Goal: Task Accomplishment & Management: Use online tool/utility

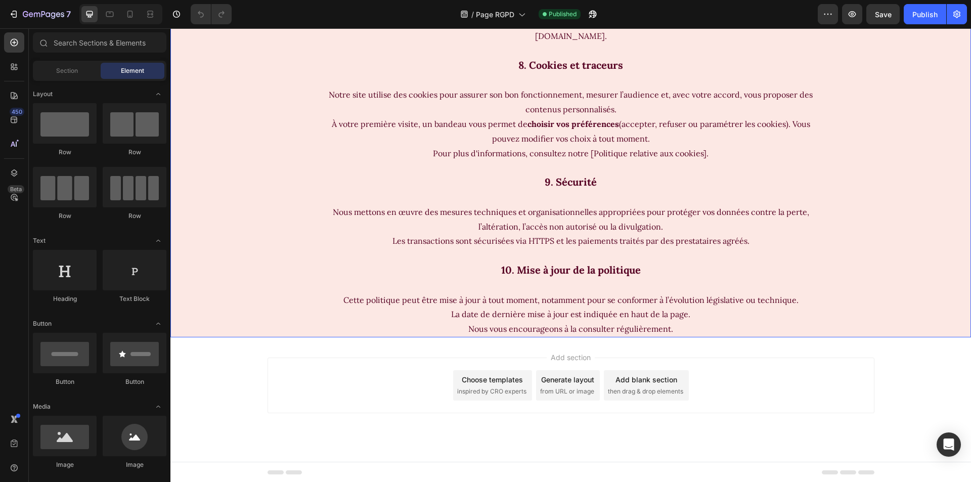
scroll to position [1420, 0]
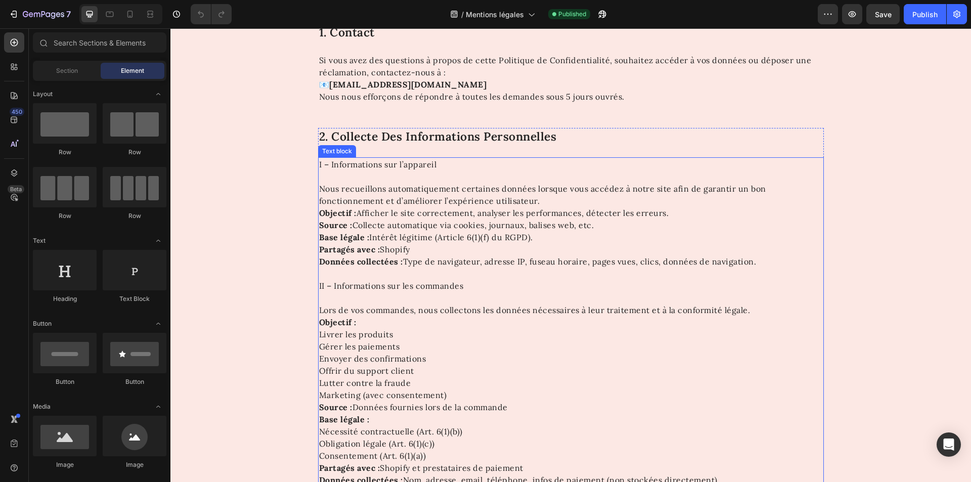
scroll to position [404, 0]
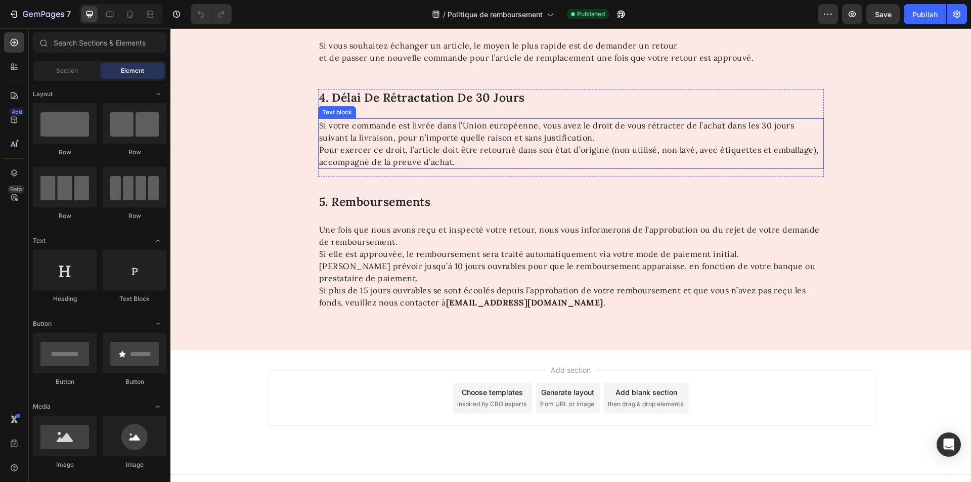
scroll to position [509, 0]
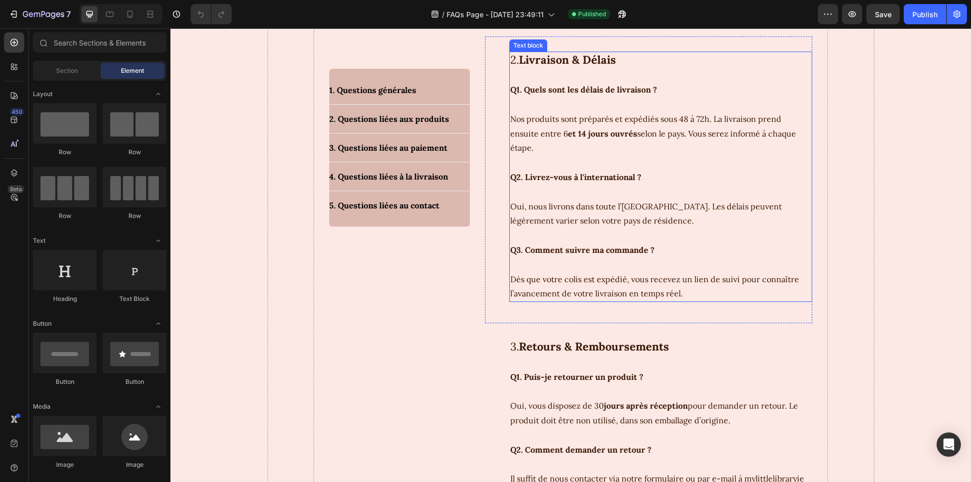
scroll to position [455, 0]
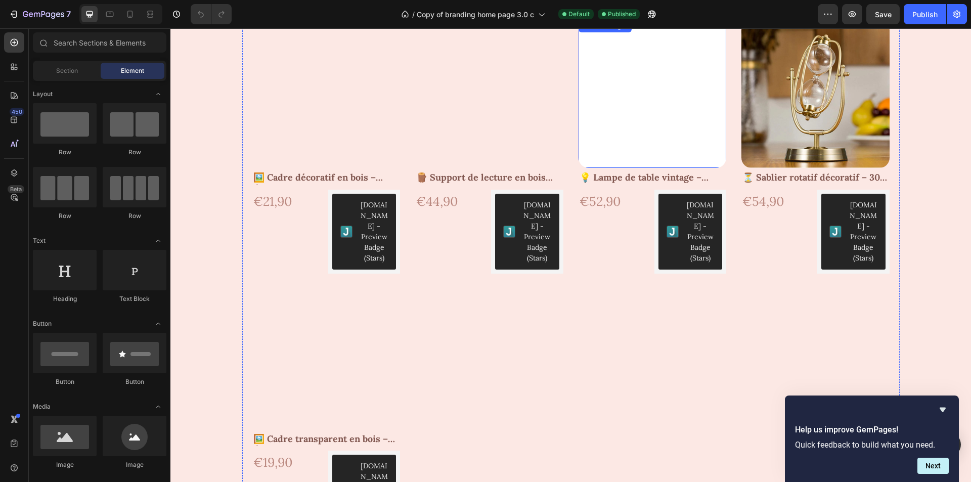
scroll to position [960, 0]
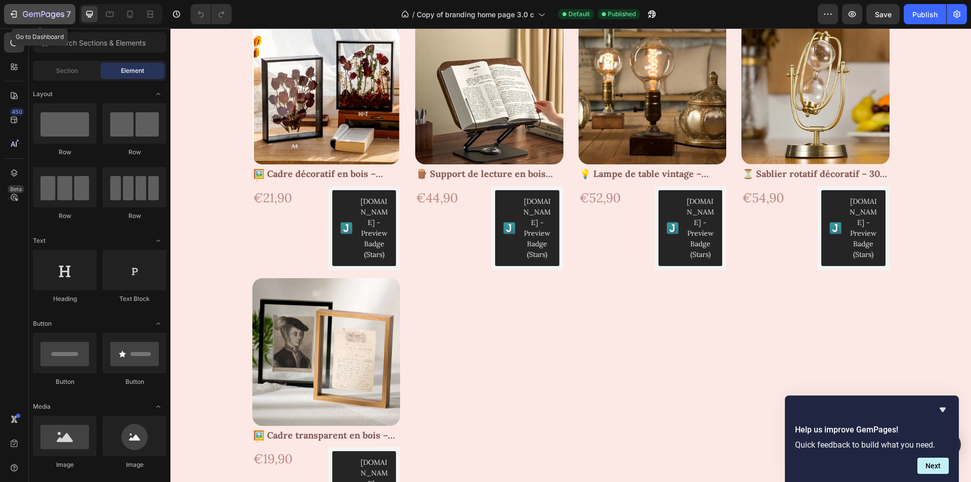
click at [17, 14] on icon "button" at bounding box center [14, 14] width 10 height 10
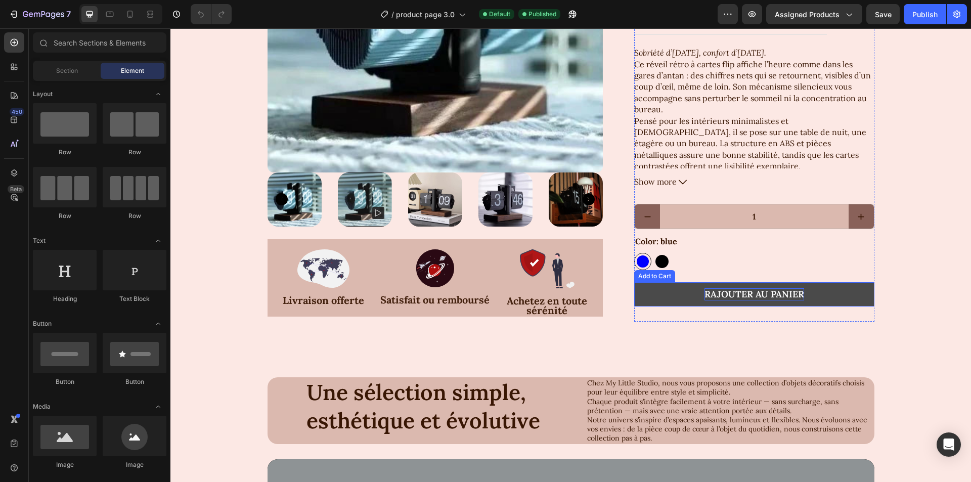
click at [750, 296] on div "Rajouter au panier" at bounding box center [754, 294] width 100 height 12
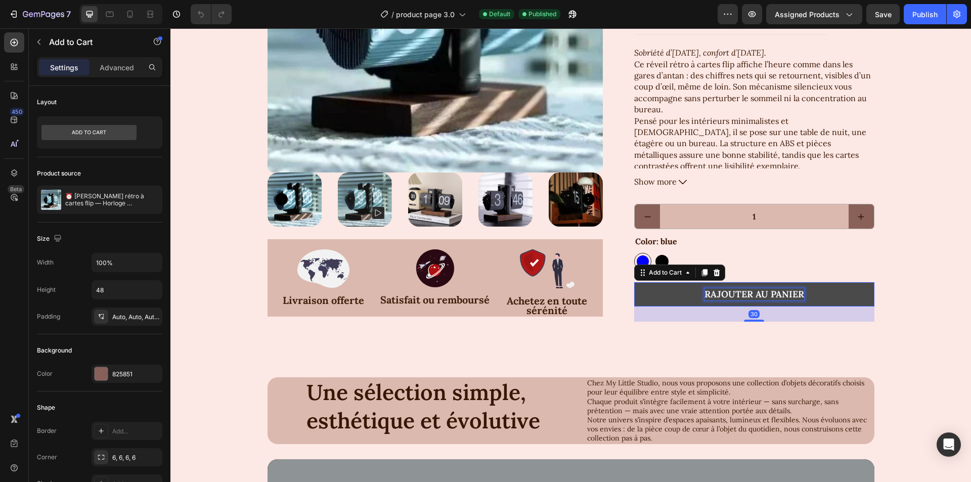
click at [751, 296] on div "Rajouter au panier" at bounding box center [754, 294] width 100 height 12
click at [751, 296] on p "Rajouter au panier" at bounding box center [754, 294] width 100 height 12
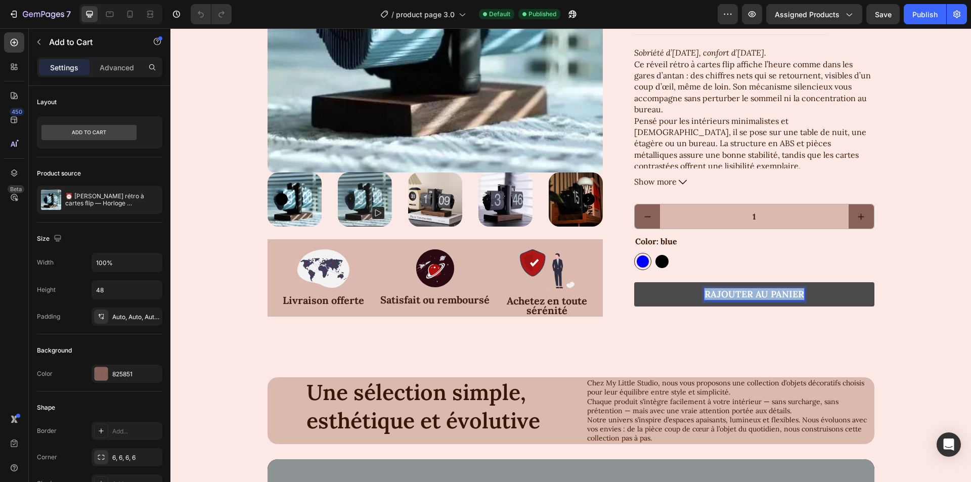
click at [751, 296] on p "Rajouter au panier" at bounding box center [754, 294] width 100 height 12
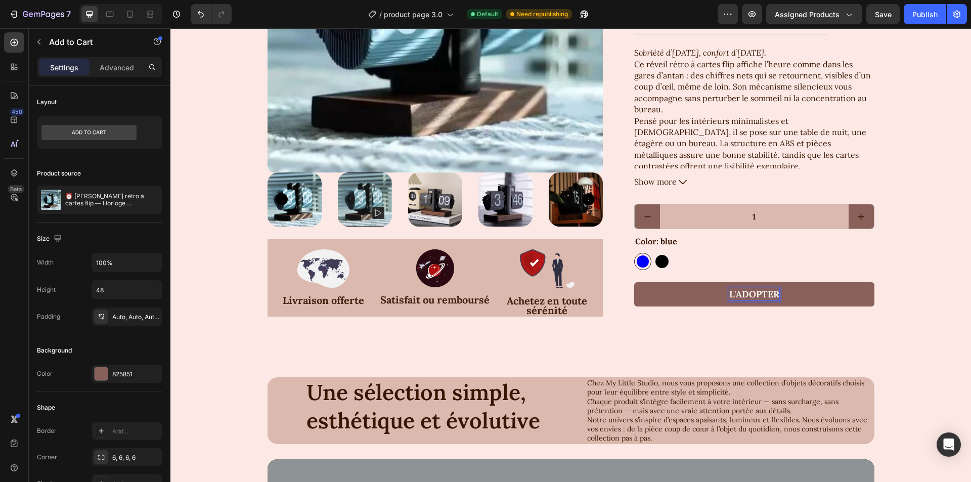
click at [752, 293] on p "L'adopter" at bounding box center [754, 294] width 50 height 12
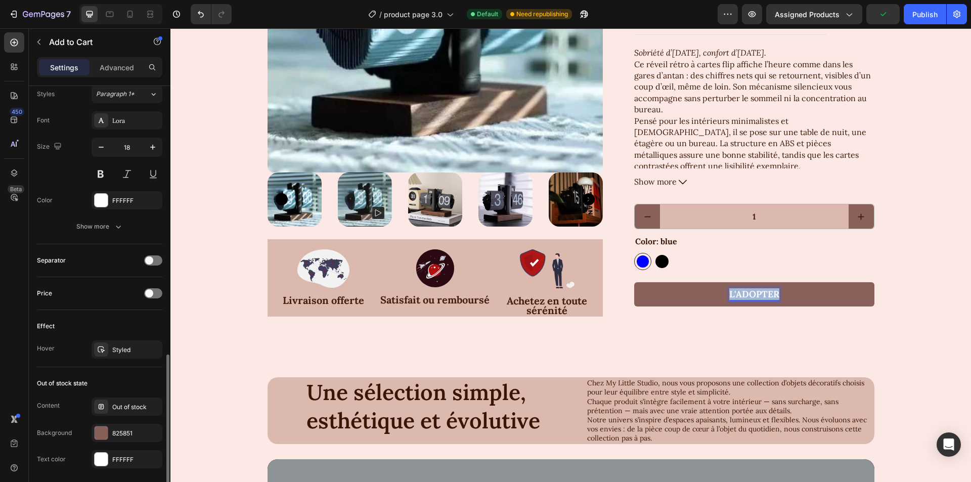
scroll to position [556, 0]
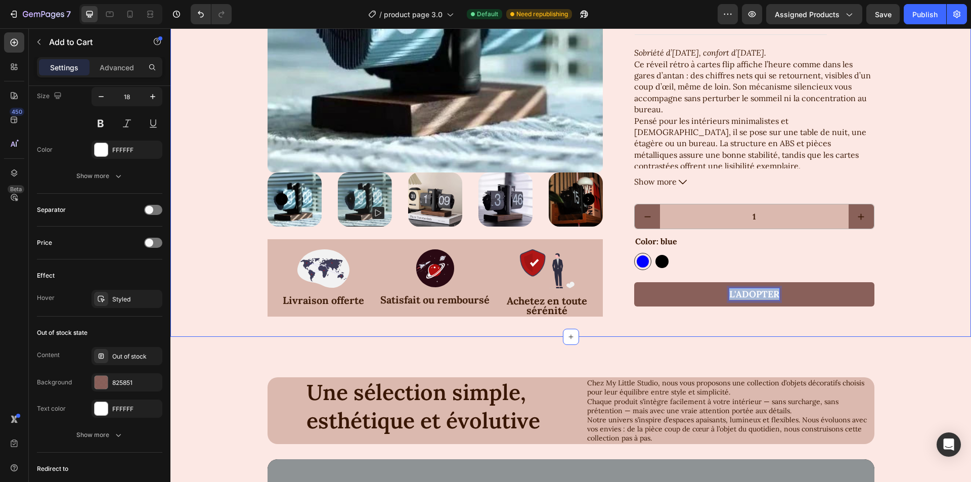
click at [910, 268] on div "Product Images Image Livraison offerte Text Block Image Remboursement sous 30 j…" at bounding box center [570, 79] width 780 height 485
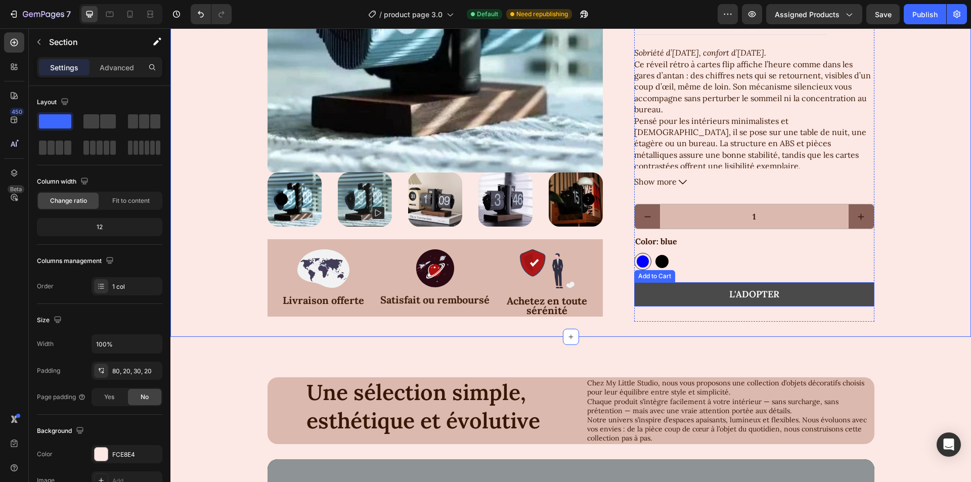
click at [754, 287] on button "L'adopter" at bounding box center [754, 294] width 240 height 24
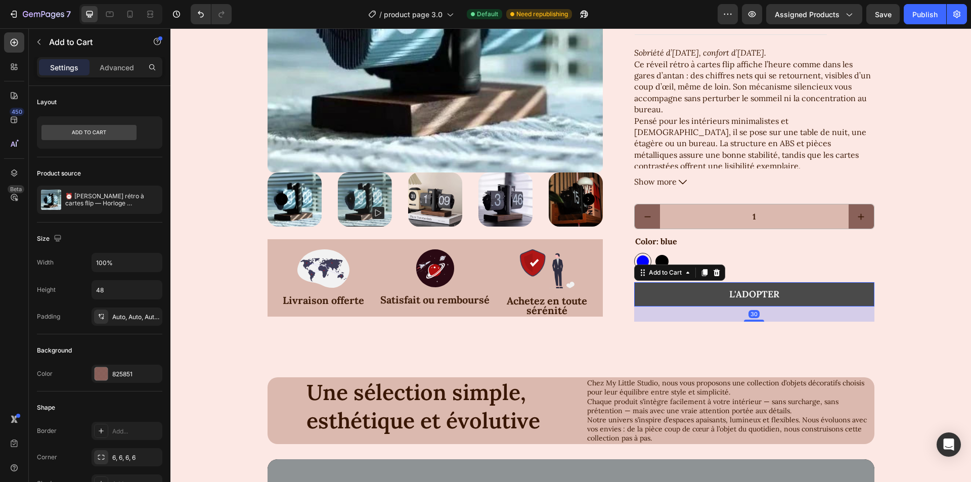
click at [754, 287] on button "L'adopter" at bounding box center [754, 294] width 240 height 24
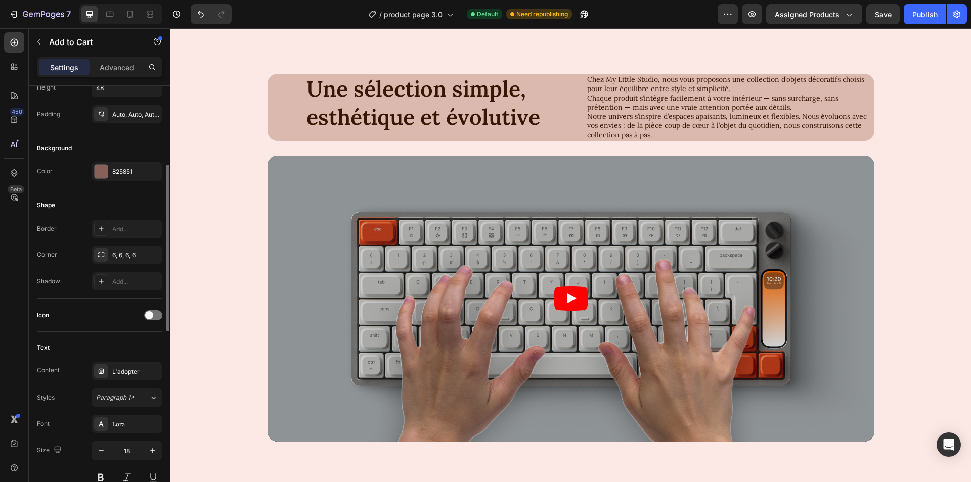
scroll to position [303, 0]
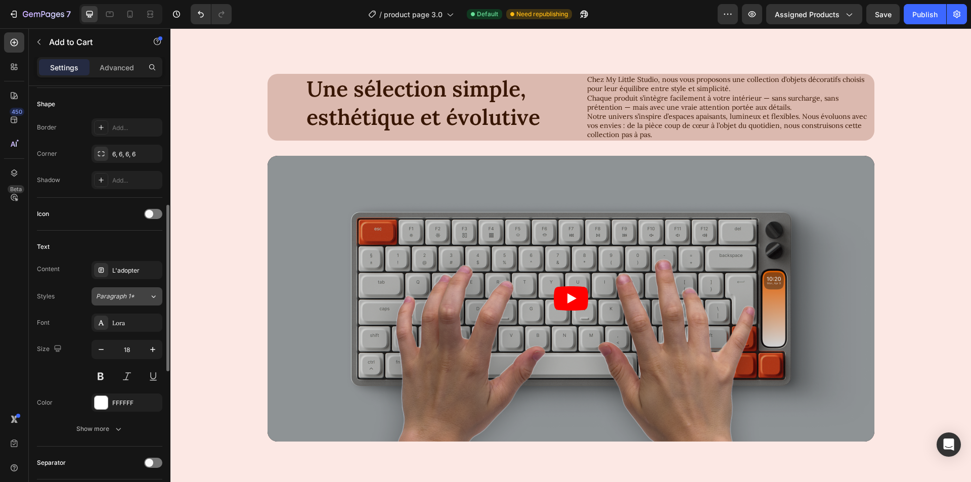
click at [124, 295] on span "Paragraph 1*" at bounding box center [115, 296] width 38 height 9
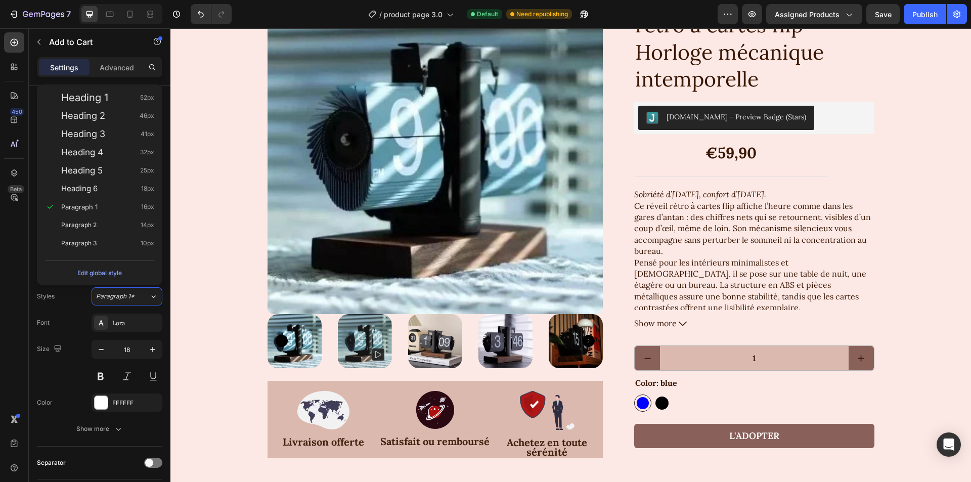
scroll to position [101, 0]
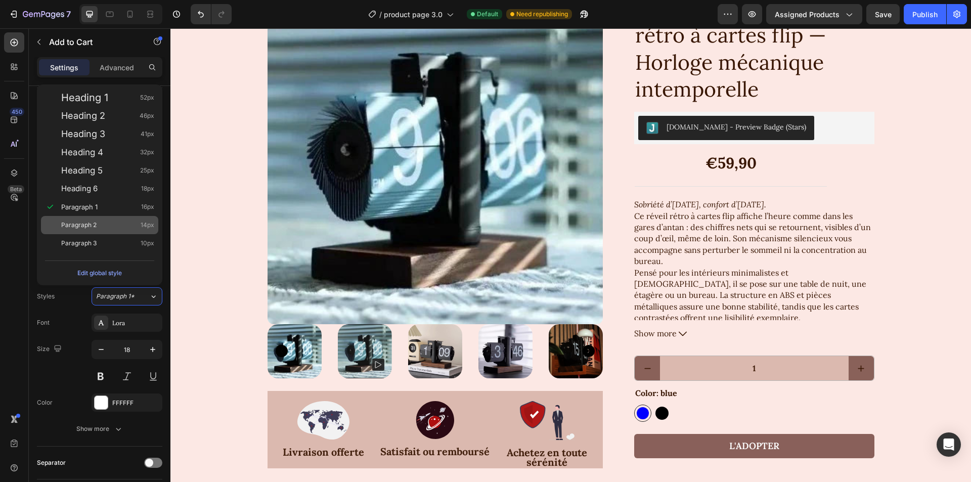
click at [88, 225] on span "Paragraph 2" at bounding box center [78, 225] width 35 height 10
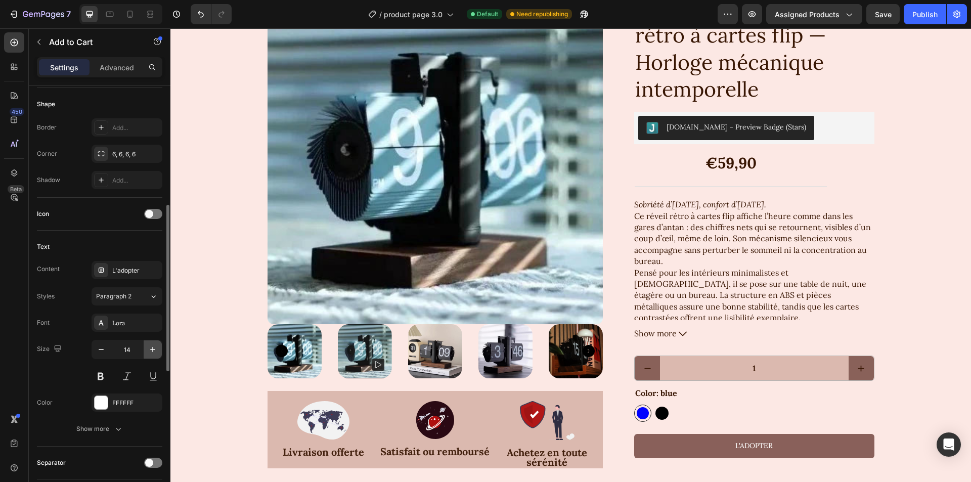
click at [151, 346] on icon "button" at bounding box center [153, 349] width 10 height 10
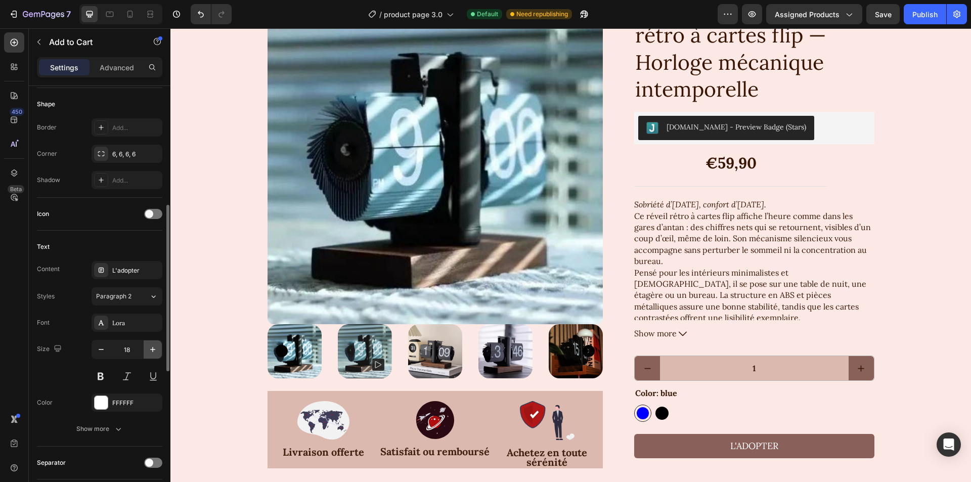
click at [151, 346] on icon "button" at bounding box center [153, 349] width 10 height 10
click at [150, 294] on icon at bounding box center [153, 296] width 9 height 10
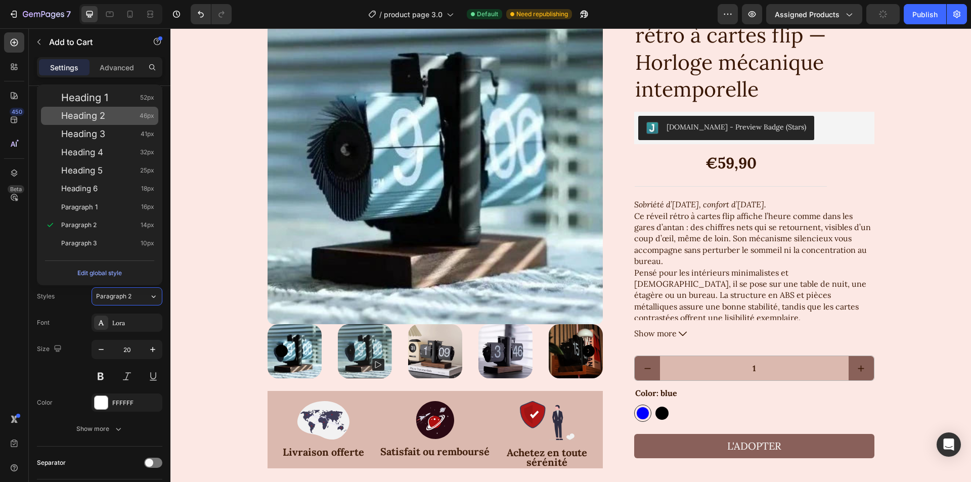
click at [79, 113] on span "Heading 2" at bounding box center [83, 116] width 44 height 10
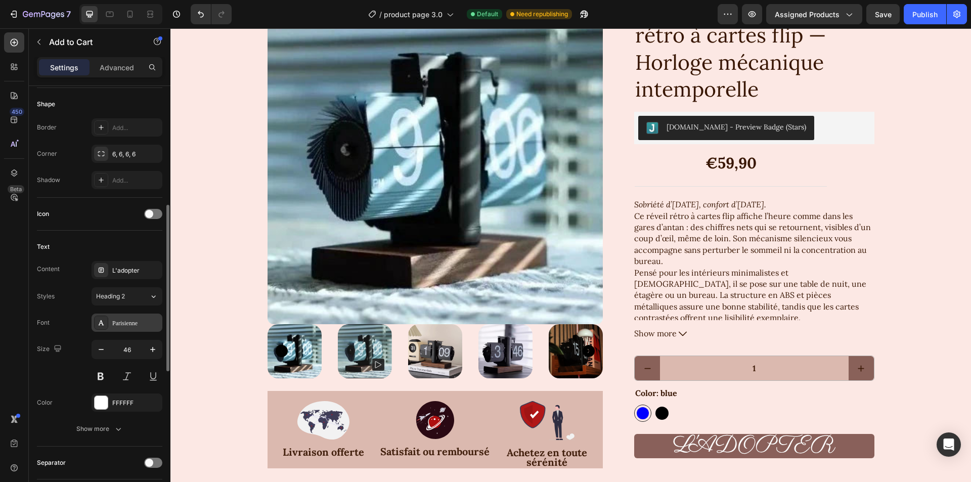
click at [140, 322] on div "Parisienne" at bounding box center [136, 322] width 48 height 9
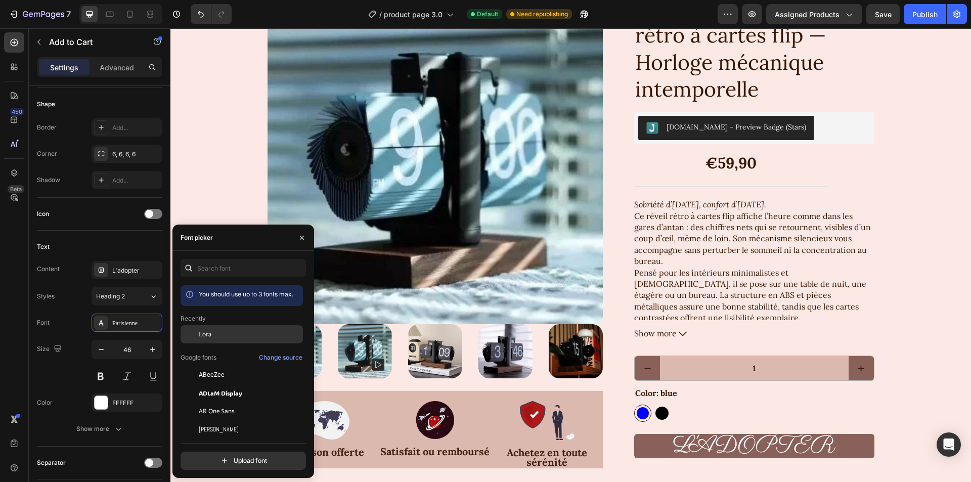
click at [205, 329] on div "Lora" at bounding box center [241, 334] width 122 height 18
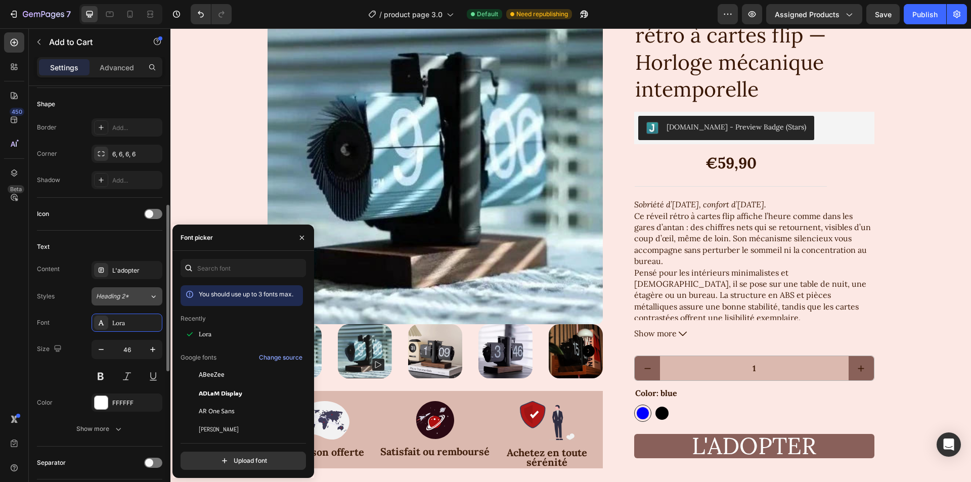
click at [143, 289] on button "Heading 2*" at bounding box center [126, 296] width 71 height 18
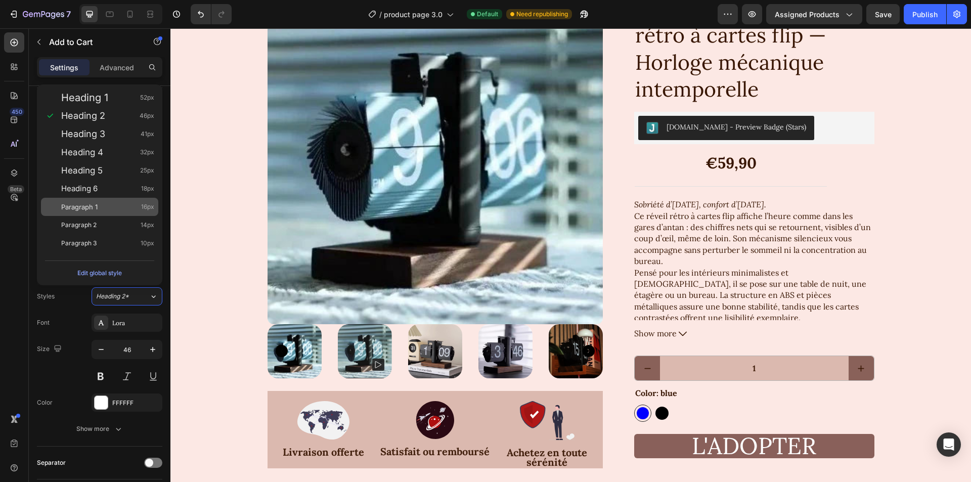
click at [101, 206] on div "Paragraph 1 16px" at bounding box center [107, 207] width 93 height 10
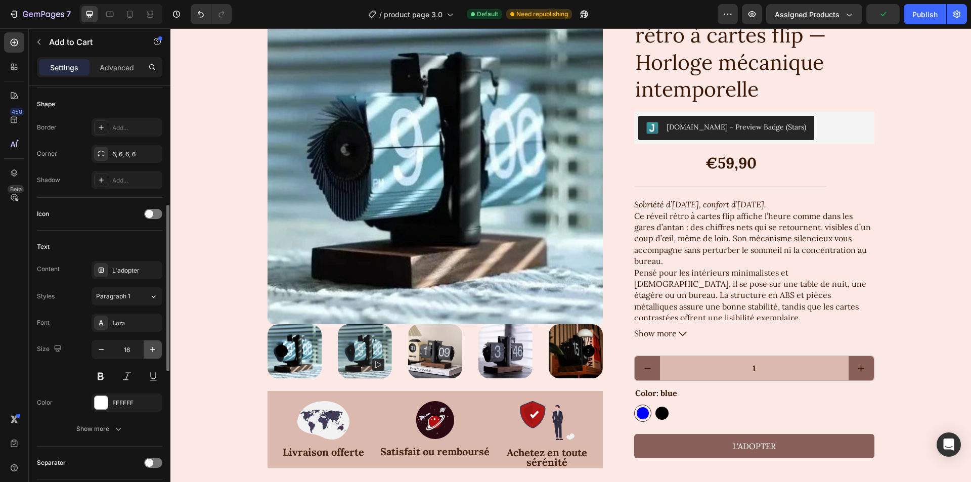
click at [151, 350] on icon "button" at bounding box center [153, 349] width 10 height 10
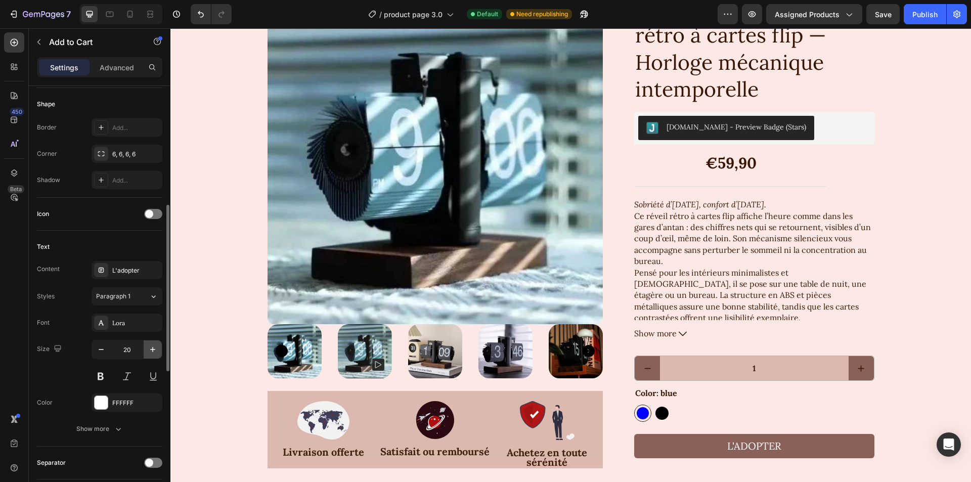
type input "21"
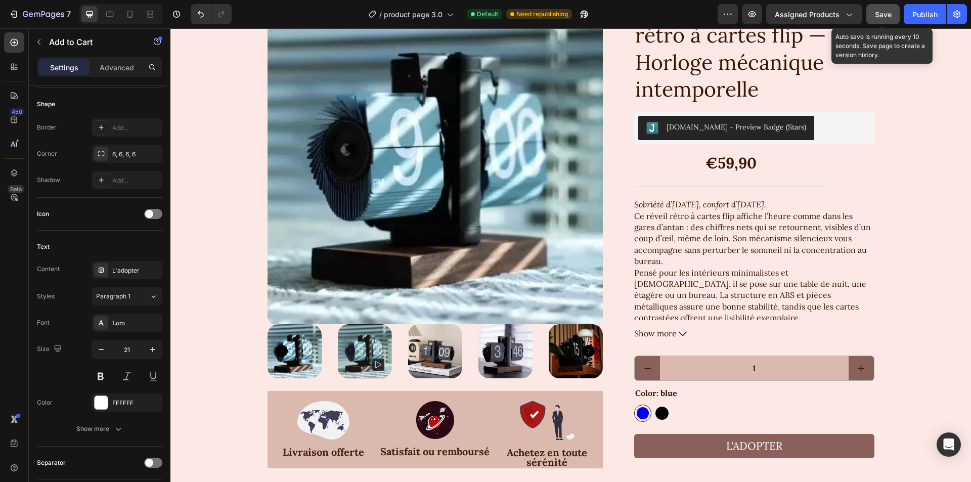
click at [887, 13] on span "Save" at bounding box center [882, 14] width 17 height 9
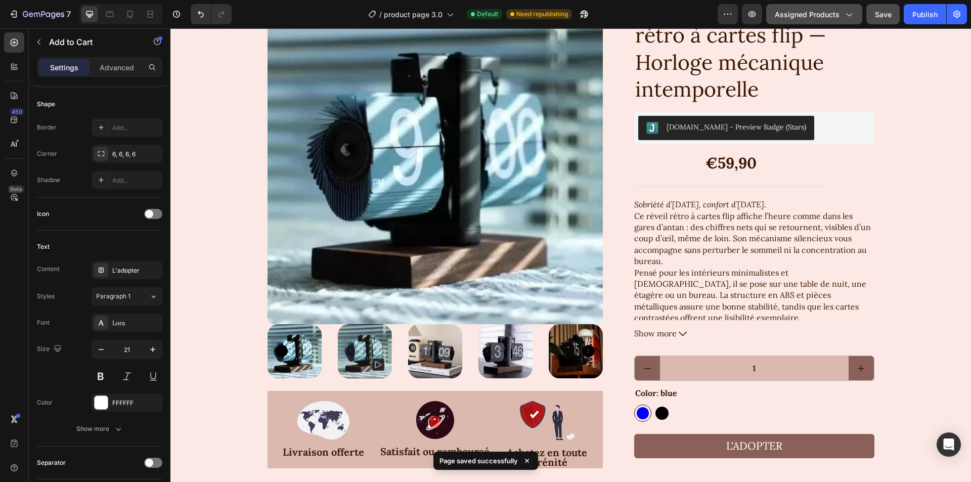
drag, startPoint x: 917, startPoint y: 11, endPoint x: 826, endPoint y: 17, distance: 91.2
click at [917, 11] on div "Publish" at bounding box center [924, 14] width 25 height 11
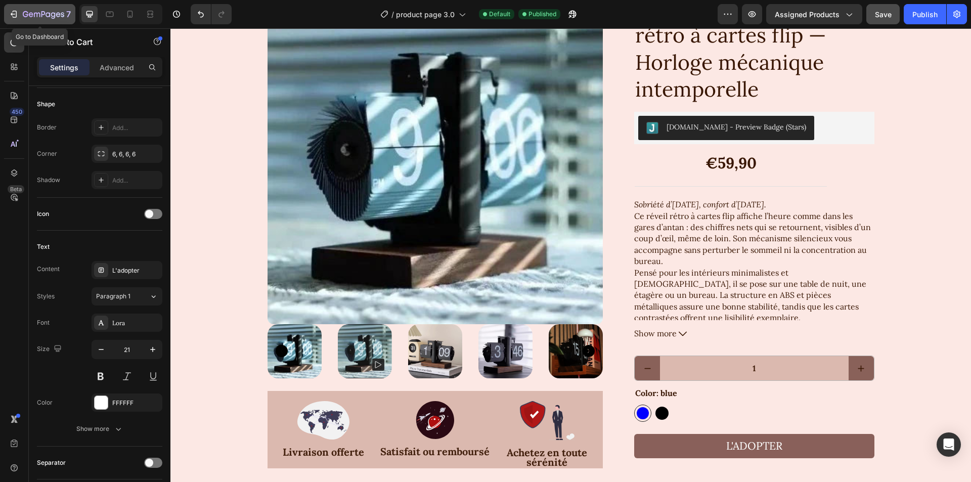
click at [18, 10] on icon "button" at bounding box center [14, 14] width 10 height 10
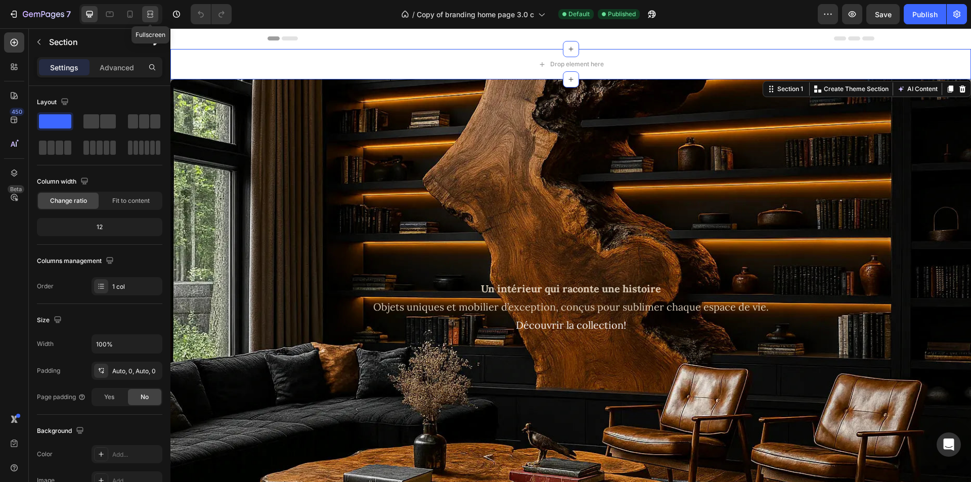
click at [150, 19] on icon at bounding box center [150, 14] width 10 height 10
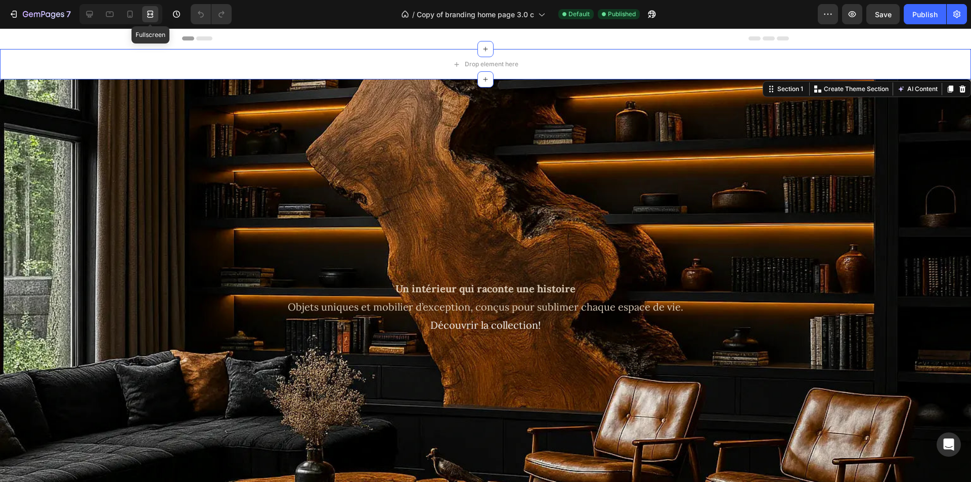
click at [150, 19] on icon at bounding box center [150, 14] width 10 height 10
click at [128, 18] on icon at bounding box center [130, 14] width 10 height 10
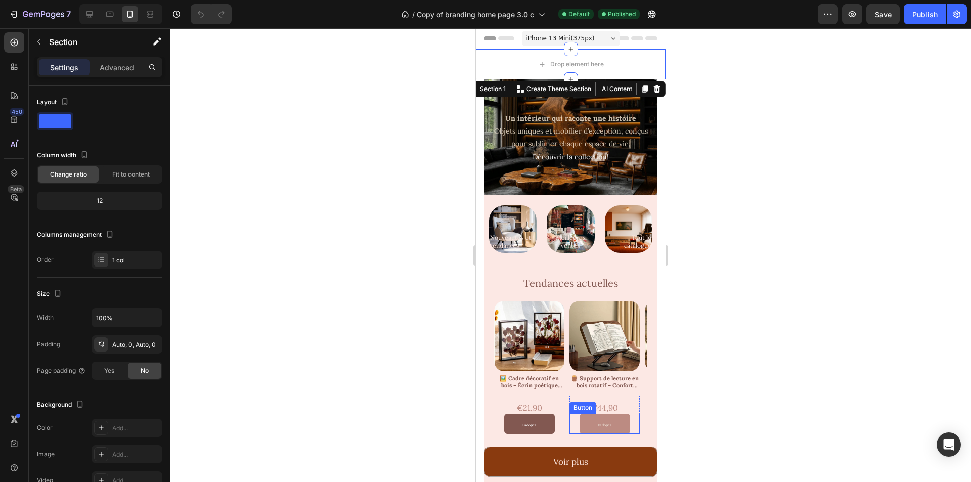
click at [606, 423] on span "L'adoper" at bounding box center [604, 425] width 14 height 5
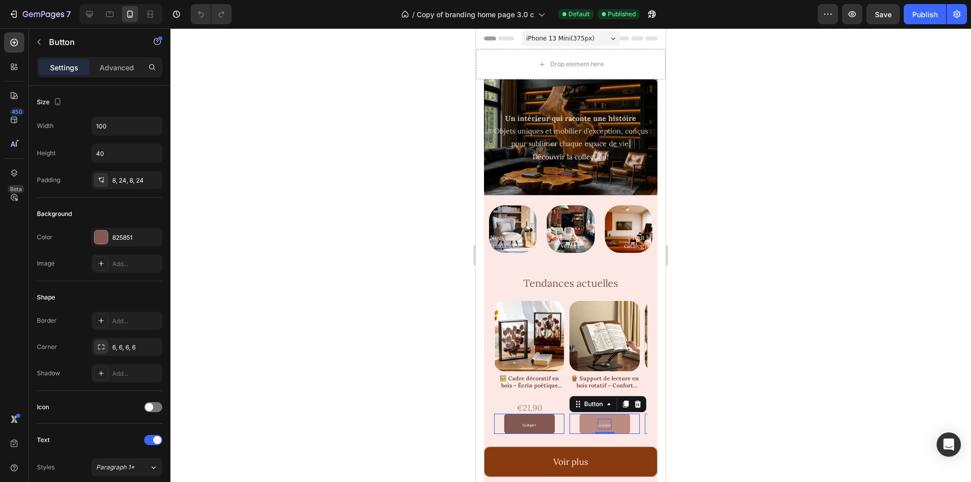
click at [605, 423] on span "L'adoper" at bounding box center [604, 425] width 14 height 5
click at [607, 423] on span "L'adoper" at bounding box center [604, 425] width 14 height 5
click at [102, 11] on div at bounding box center [110, 14] width 16 height 16
type input "16"
type input "150"
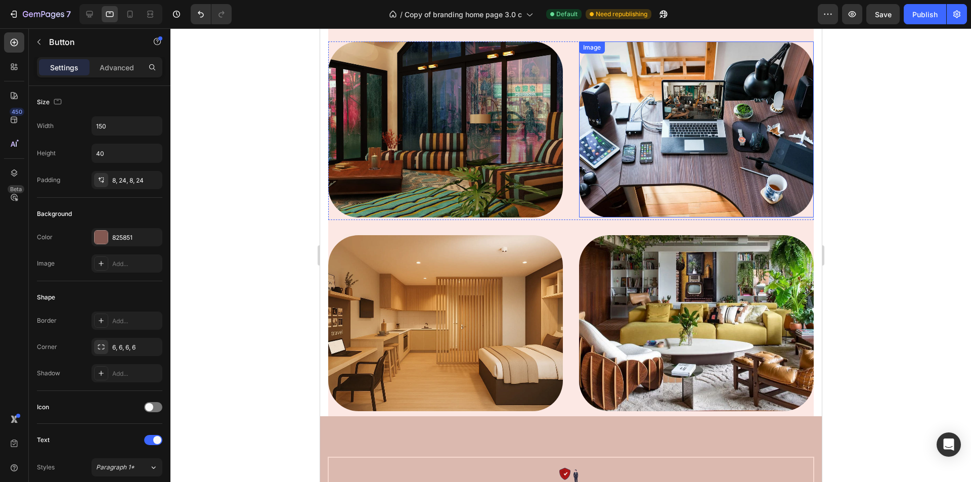
scroll to position [3488, 0]
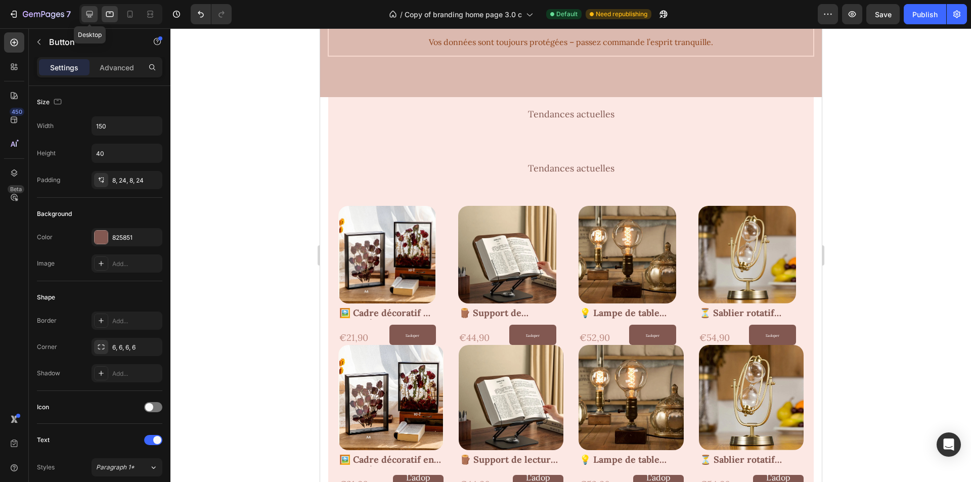
click at [93, 10] on icon at bounding box center [89, 14] width 10 height 10
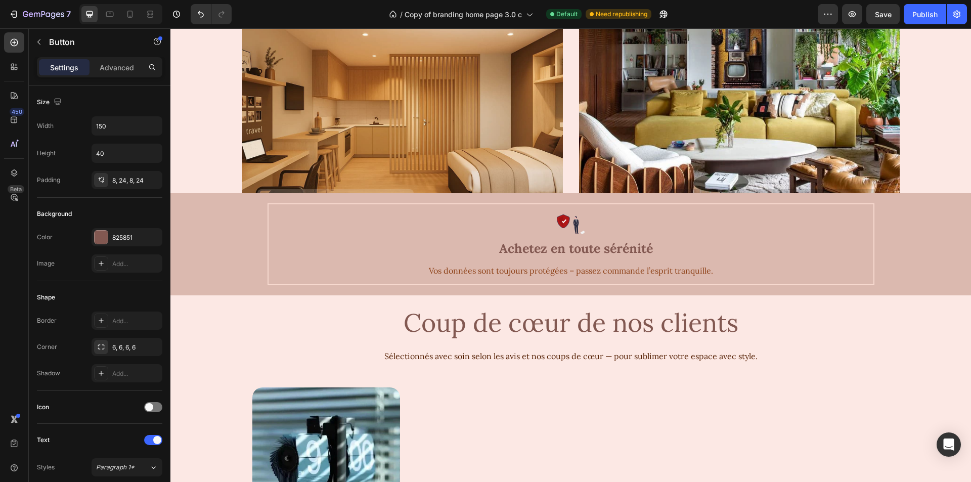
scroll to position [2564, 0]
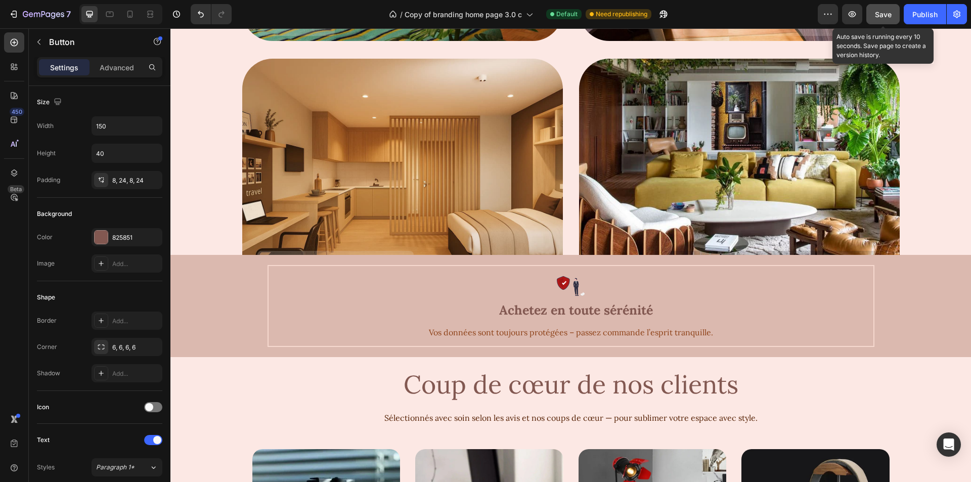
click at [883, 9] on div "Save" at bounding box center [882, 14] width 17 height 11
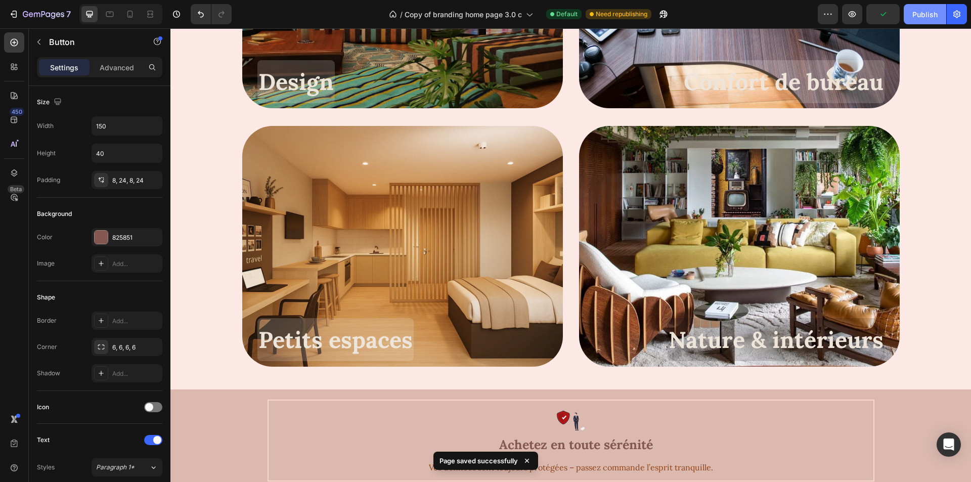
click at [914, 9] on div "Publish" at bounding box center [924, 14] width 25 height 11
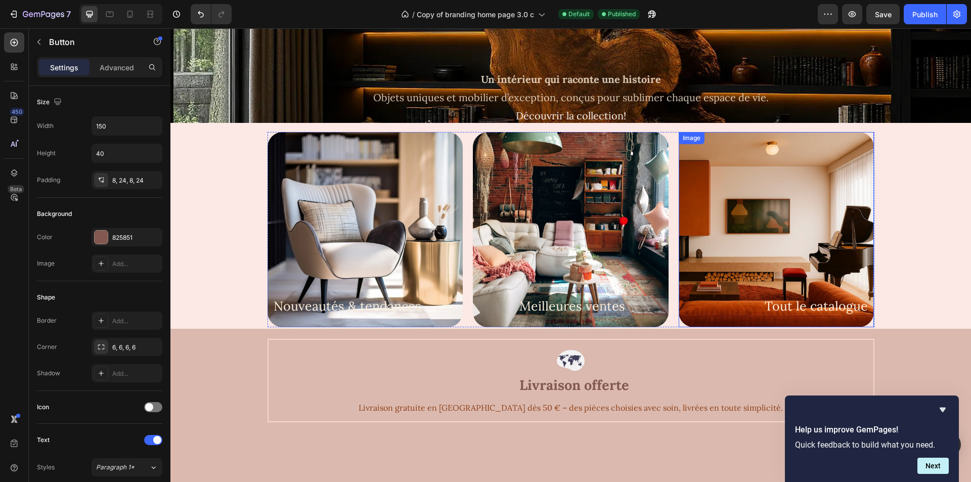
scroll to position [0, 0]
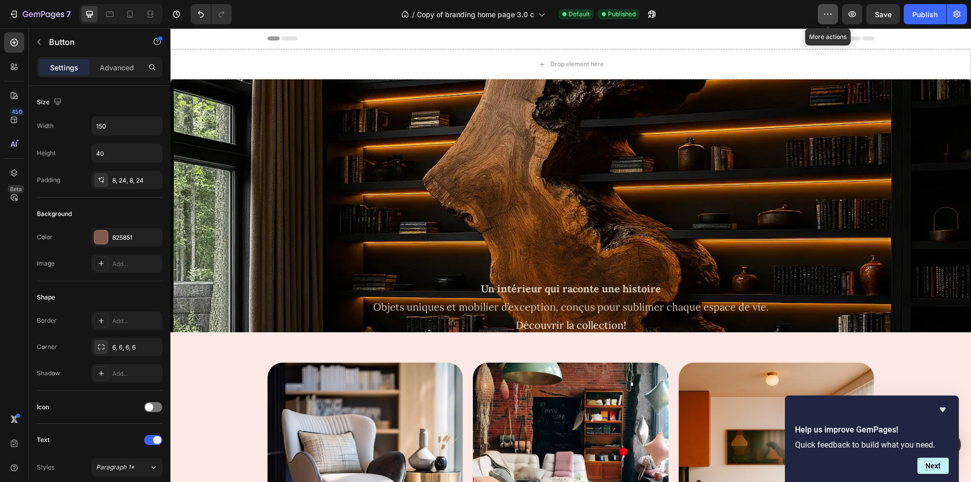
click at [833, 9] on icon "button" at bounding box center [827, 14] width 10 height 10
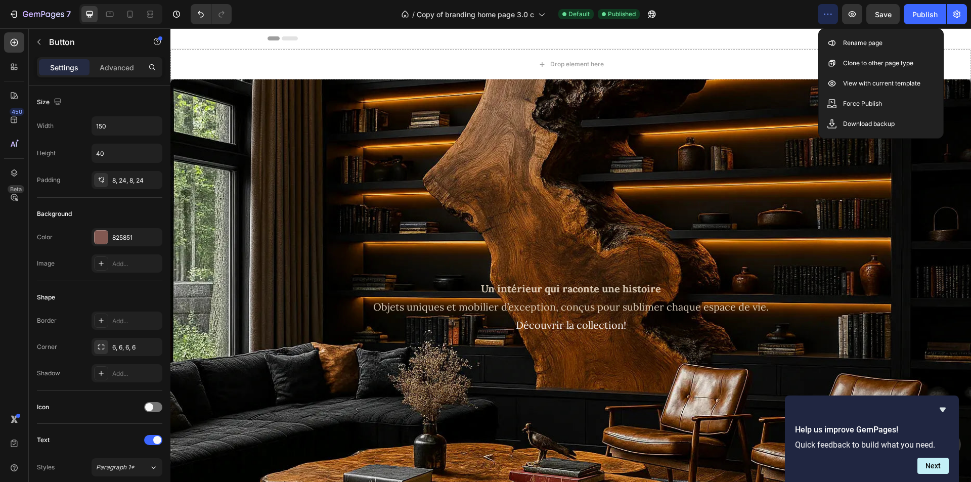
click at [833, 9] on icon "button" at bounding box center [827, 14] width 10 height 10
